Goal: Task Accomplishment & Management: Manage account settings

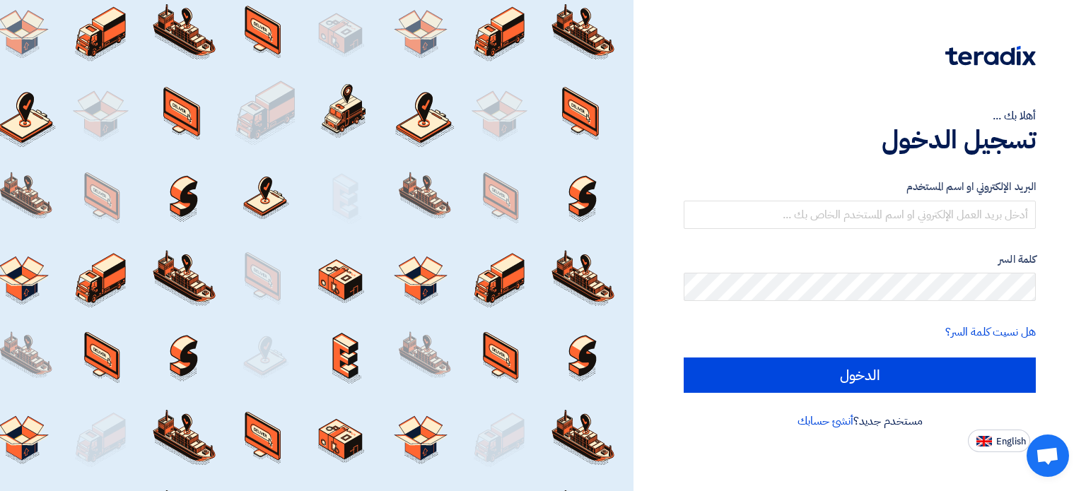
drag, startPoint x: 0, startPoint y: 0, endPoint x: 865, endPoint y: 196, distance: 887.0
click at [865, 196] on div "البريد الإلكتروني او اسم المستخدم" at bounding box center [859, 204] width 352 height 50
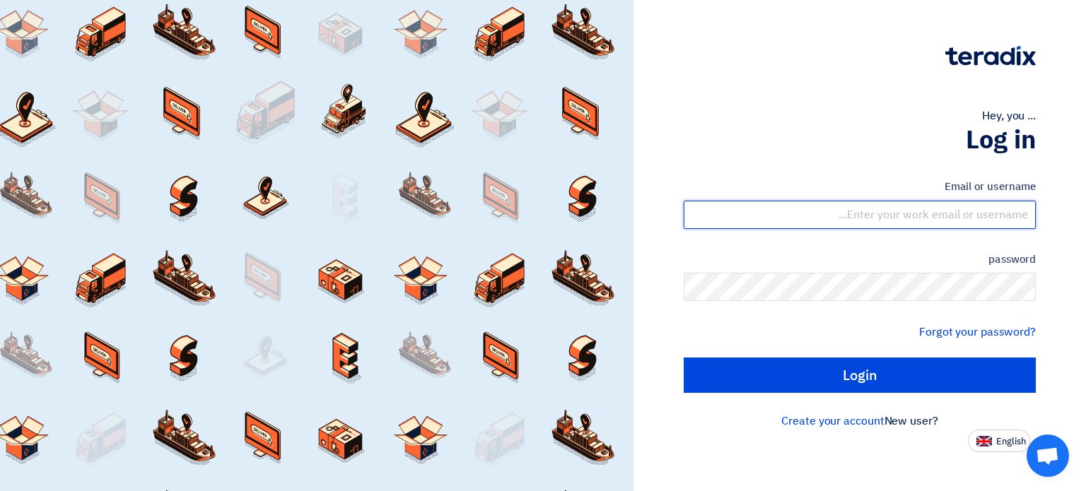
click at [870, 211] on input "text" at bounding box center [859, 215] width 352 height 28
type input "[EMAIL_ADDRESS][DOMAIN_NAME]"
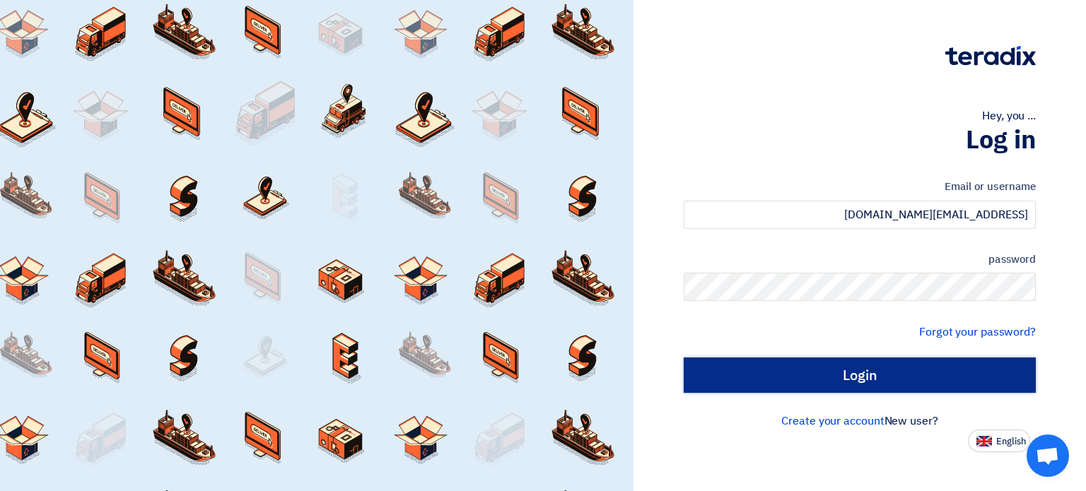
click at [870, 380] on input "Login" at bounding box center [859, 375] width 352 height 35
type input "Sign in"
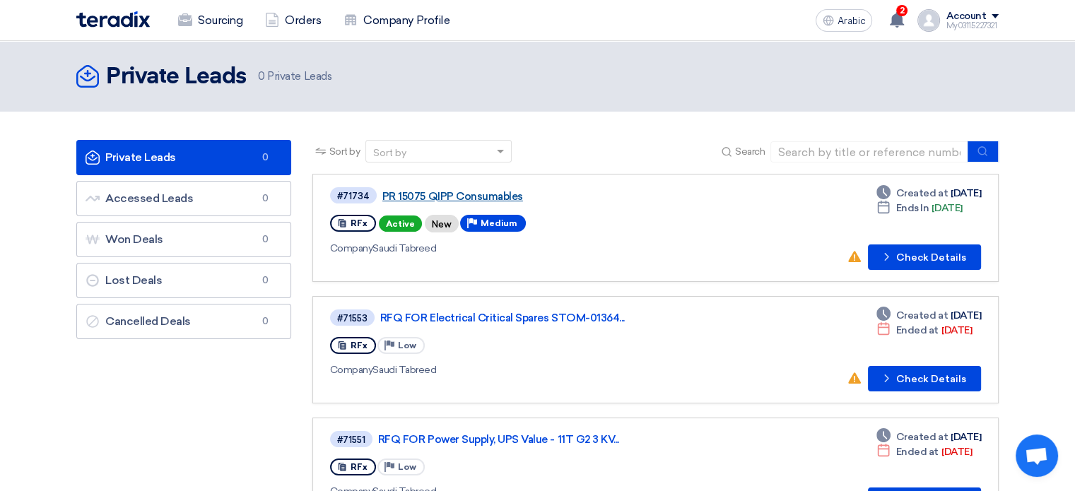
click at [481, 195] on font "PR 15075 QIPP Consumables" at bounding box center [452, 196] width 141 height 13
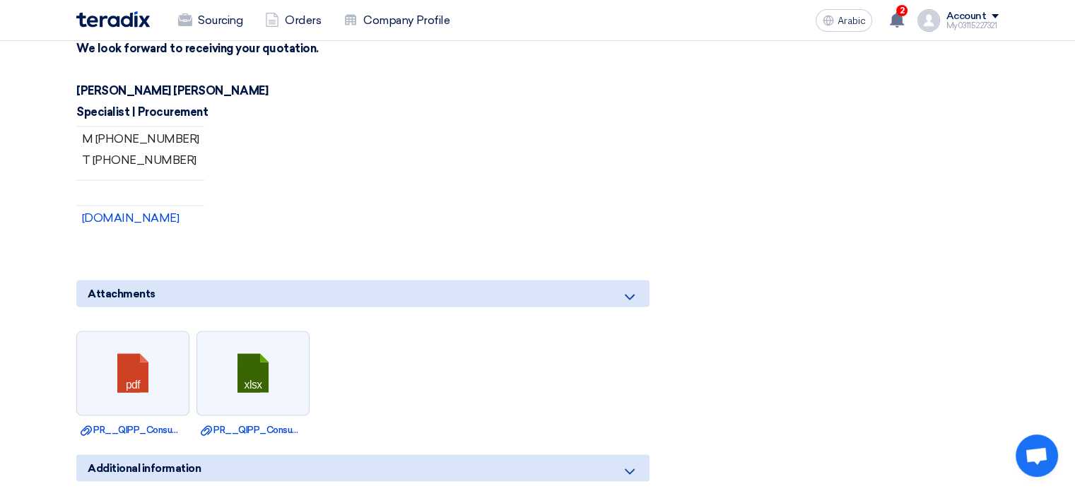
scroll to position [2757, 0]
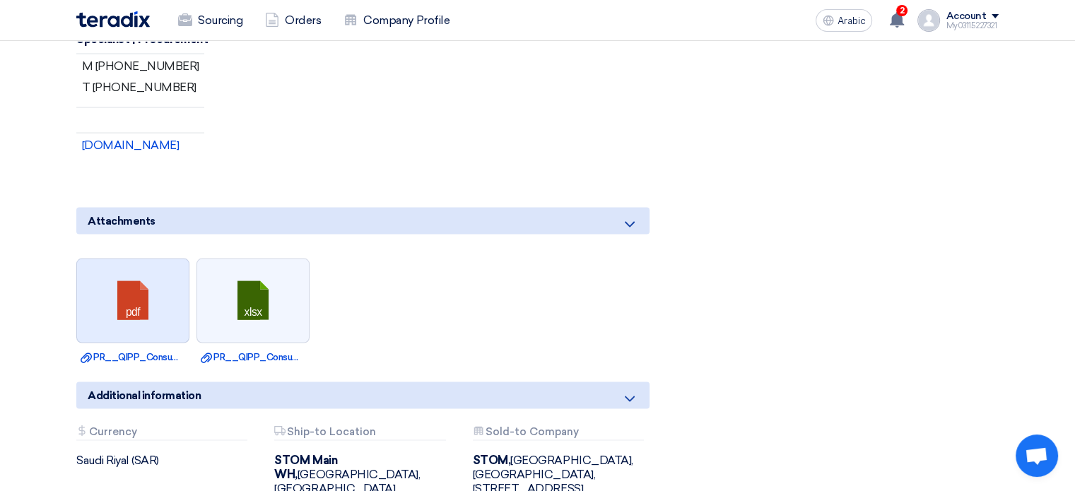
click at [138, 292] on link at bounding box center [133, 301] width 113 height 85
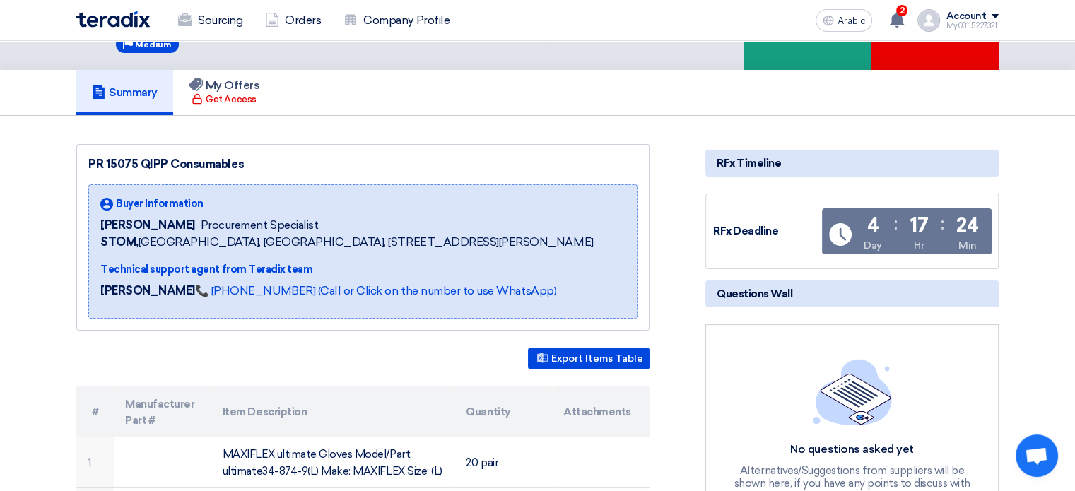
scroll to position [0, 0]
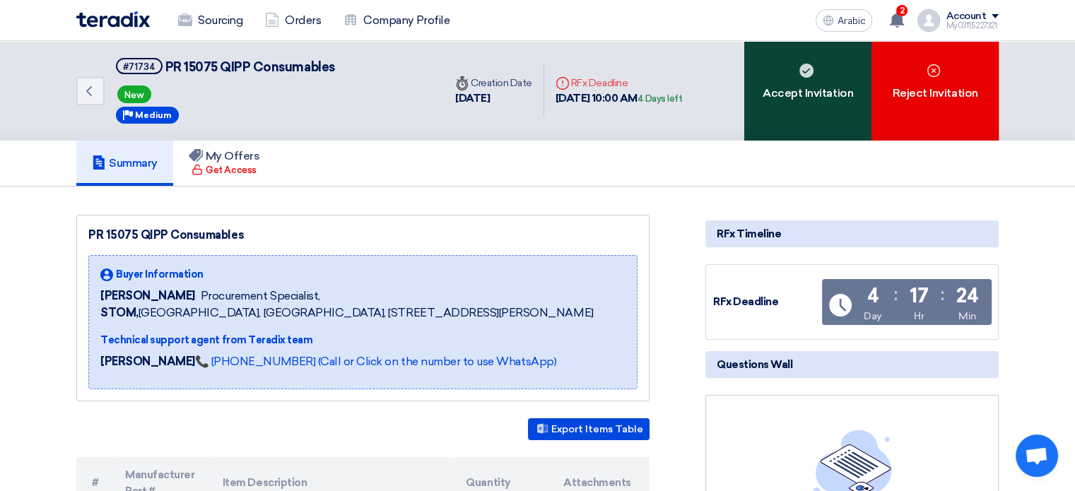
click at [821, 63] on div "Accept Invitation" at bounding box center [807, 91] width 127 height 100
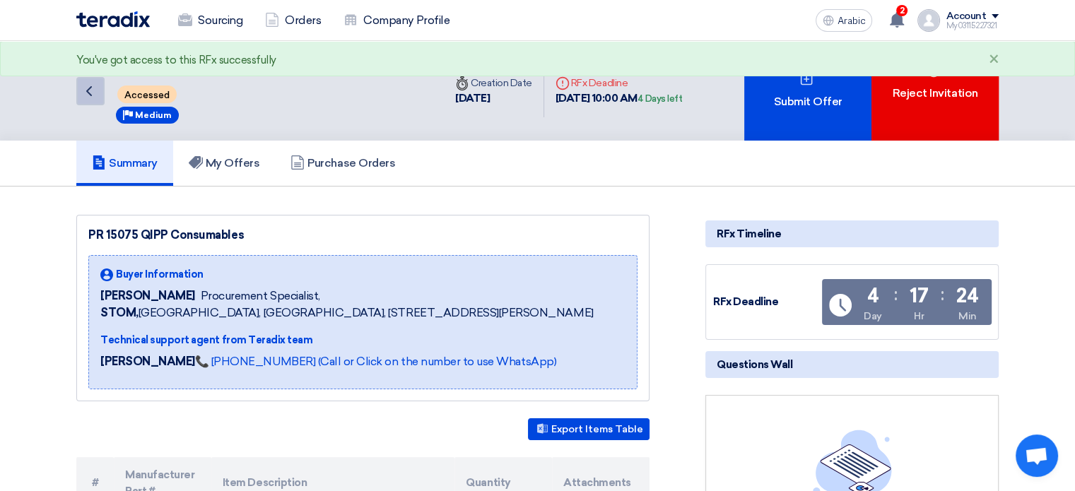
click at [89, 92] on use at bounding box center [89, 91] width 6 height 10
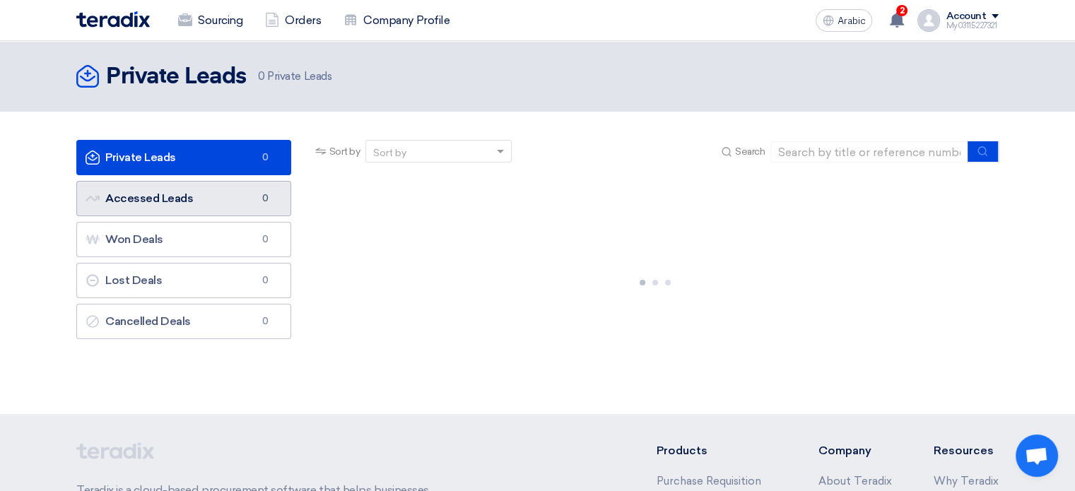
click at [219, 202] on link "Accessed Leads Accessed Leads 0" at bounding box center [183, 198] width 215 height 35
